Goal: Information Seeking & Learning: Learn about a topic

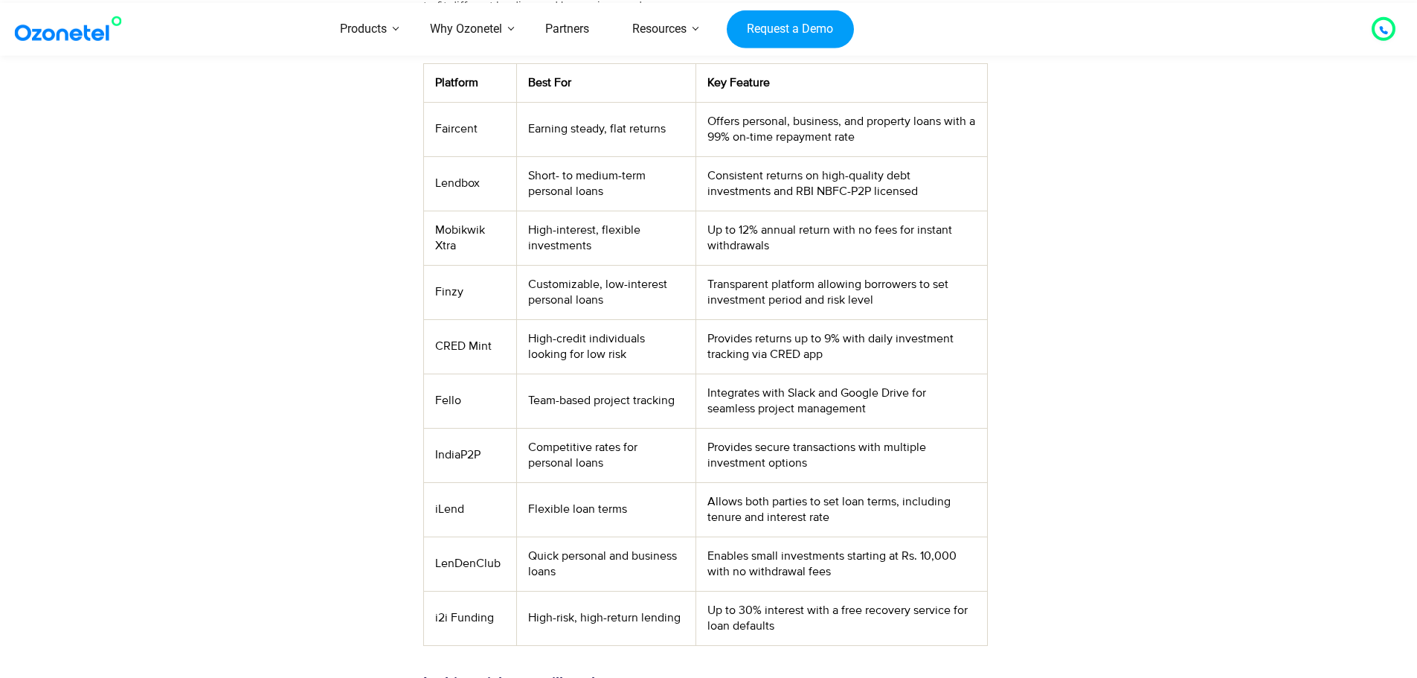
scroll to position [597, 0]
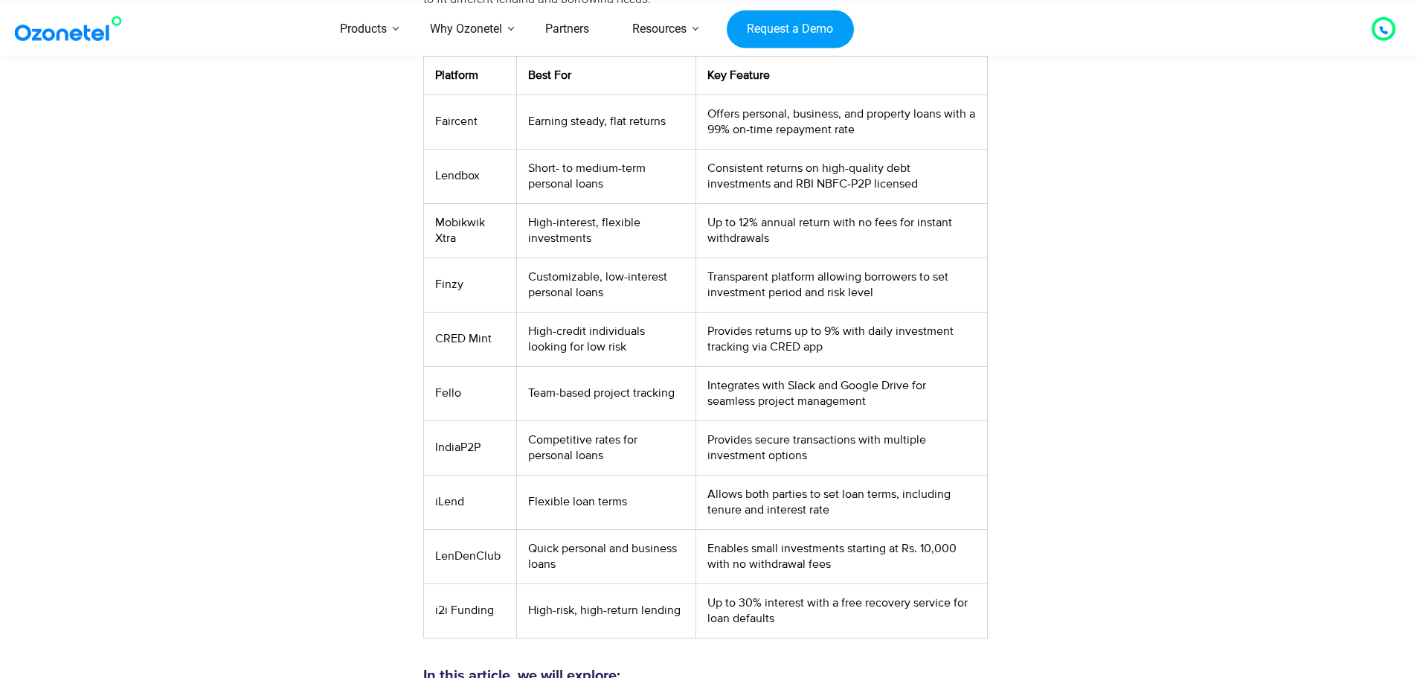
drag, startPoint x: 1143, startPoint y: 227, endPoint x: 1012, endPoint y: 52, distance: 218.4
drag, startPoint x: 1012, startPoint y: 52, endPoint x: 367, endPoint y: 85, distance: 646.5
click at [367, 85] on div at bounding box center [333, 194] width 164 height 902
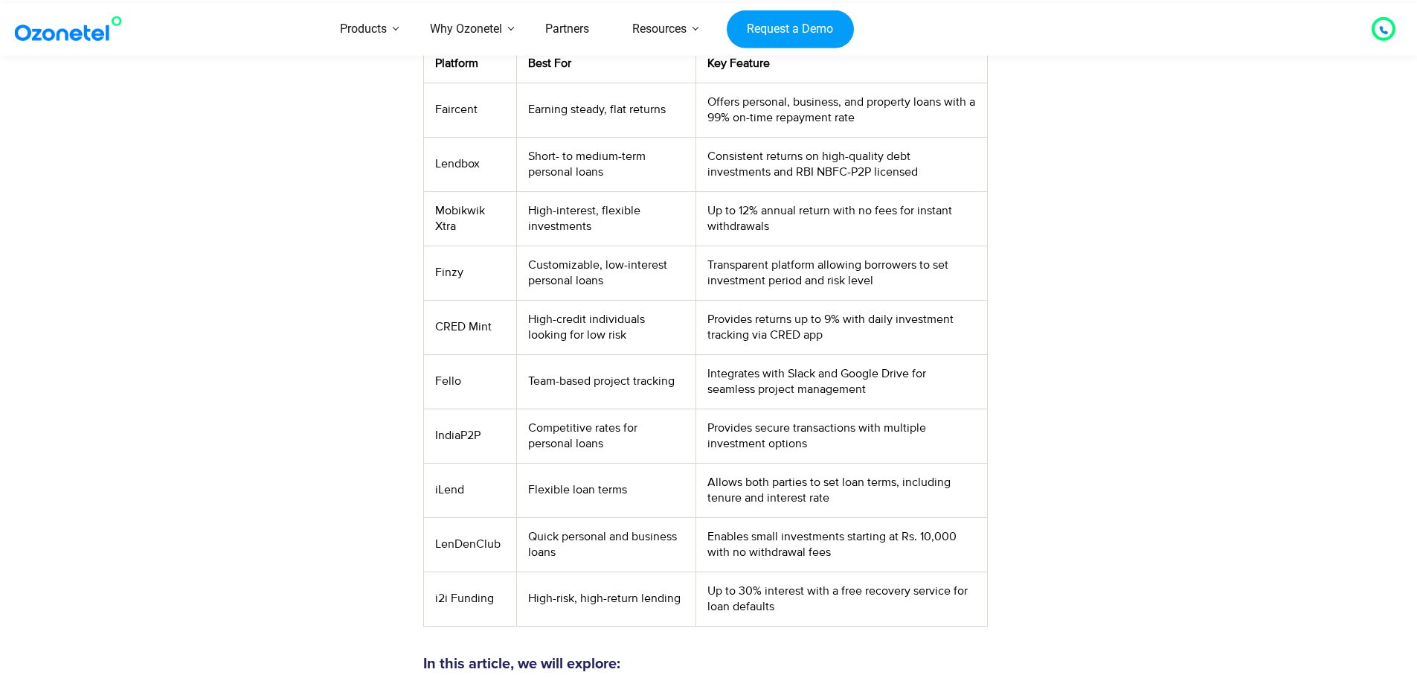
scroll to position [606, 0]
click at [568, 109] on td "Earning steady, flat returns" at bounding box center [606, 113] width 179 height 54
drag, startPoint x: 604, startPoint y: 124, endPoint x: 836, endPoint y: 441, distance: 392.8
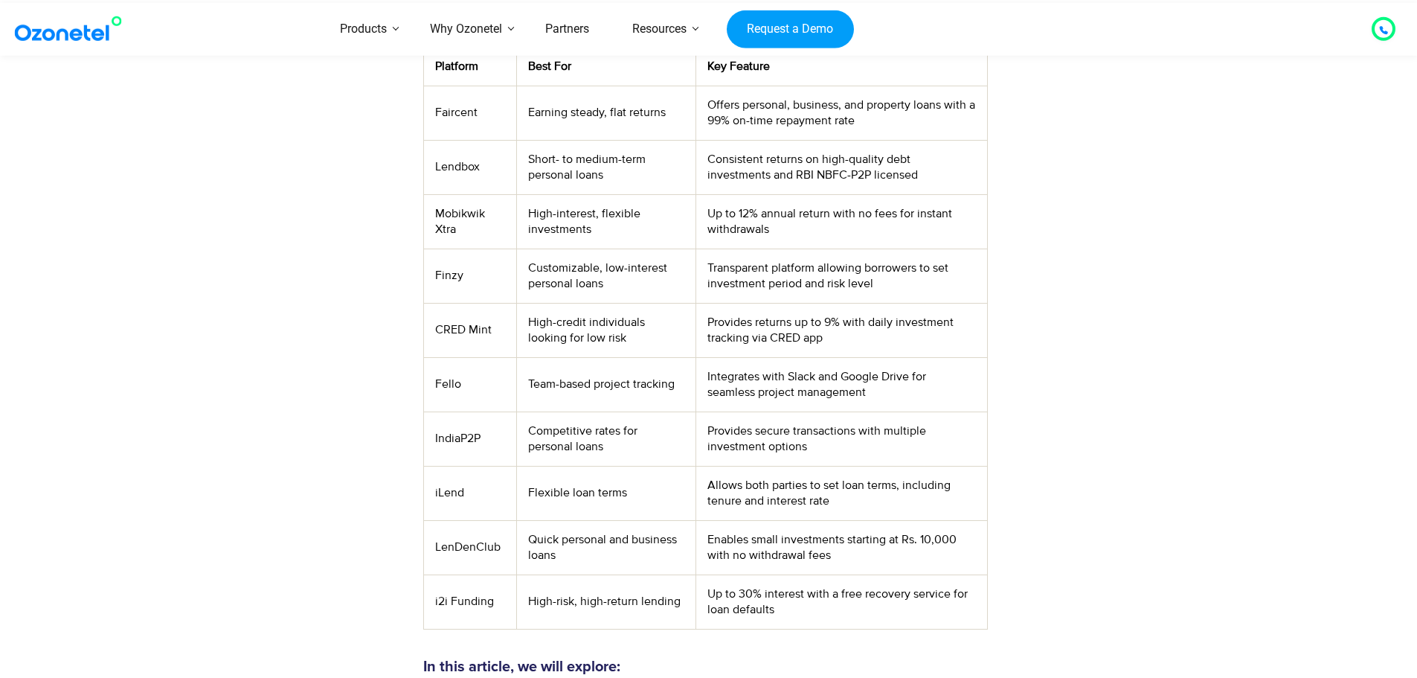
click at [836, 441] on td "Provides secure transactions with multiple investment options" at bounding box center [841, 438] width 291 height 54
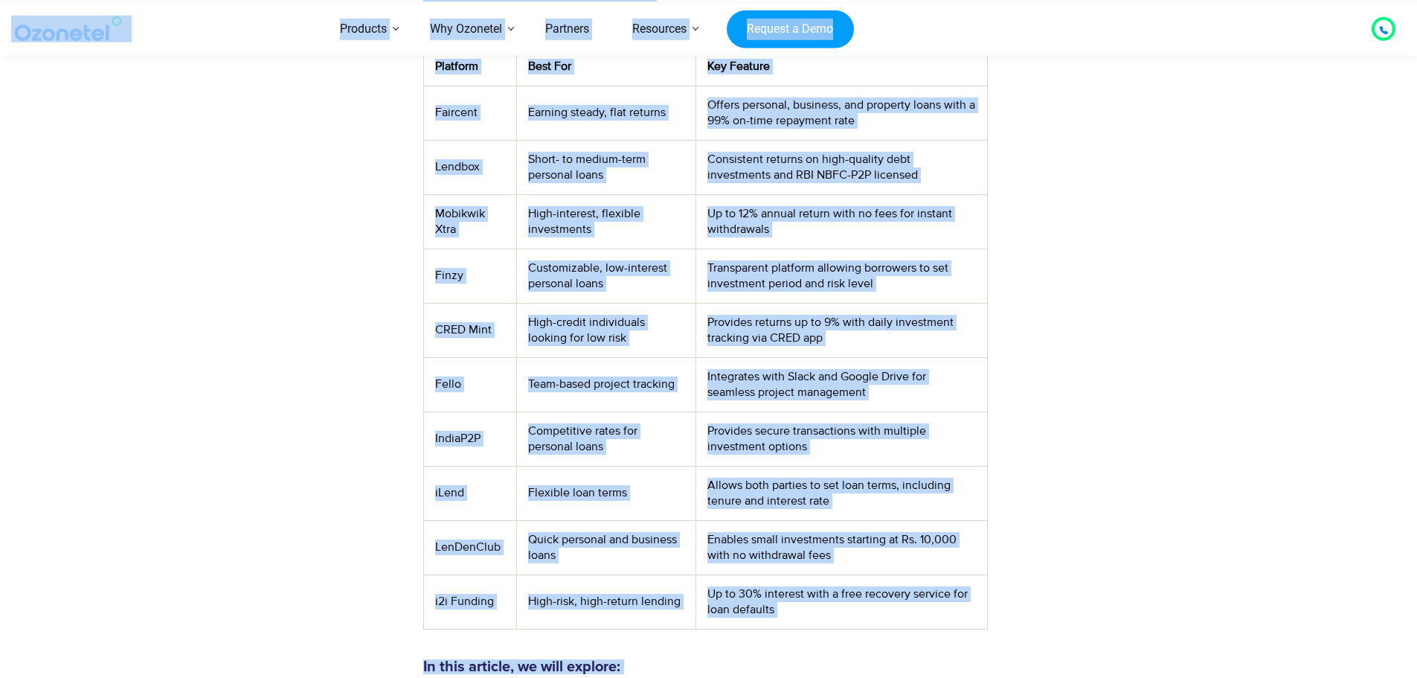
copy body "Click to talk to us! Call in progress... [PHONE_NUMBER] Products AI & CX Voice …"
click at [1195, 124] on section "Peer-to-peer (P2P) lending provides a simple and affordable alternative to trad…" at bounding box center [708, 185] width 1417 height 917
